Goal: Navigation & Orientation: Find specific page/section

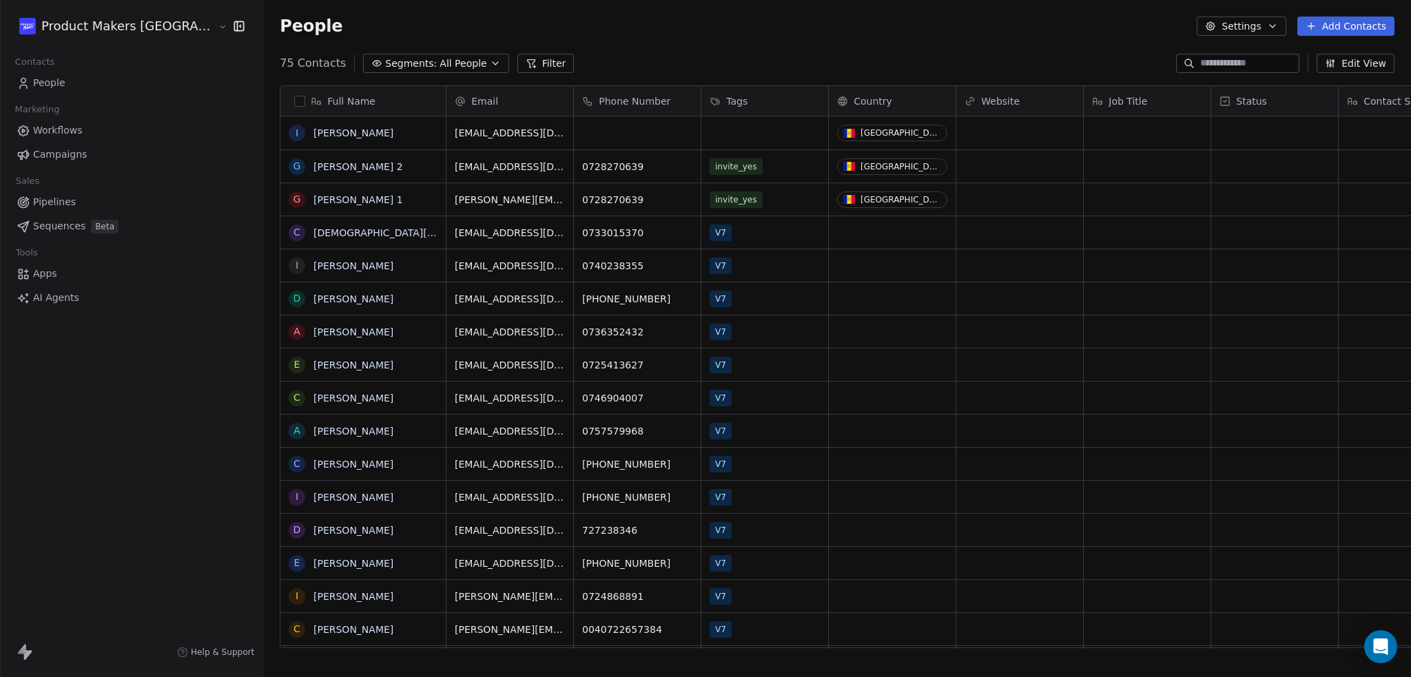
scroll to position [585, 1196]
